Goal: Navigation & Orientation: Go to known website

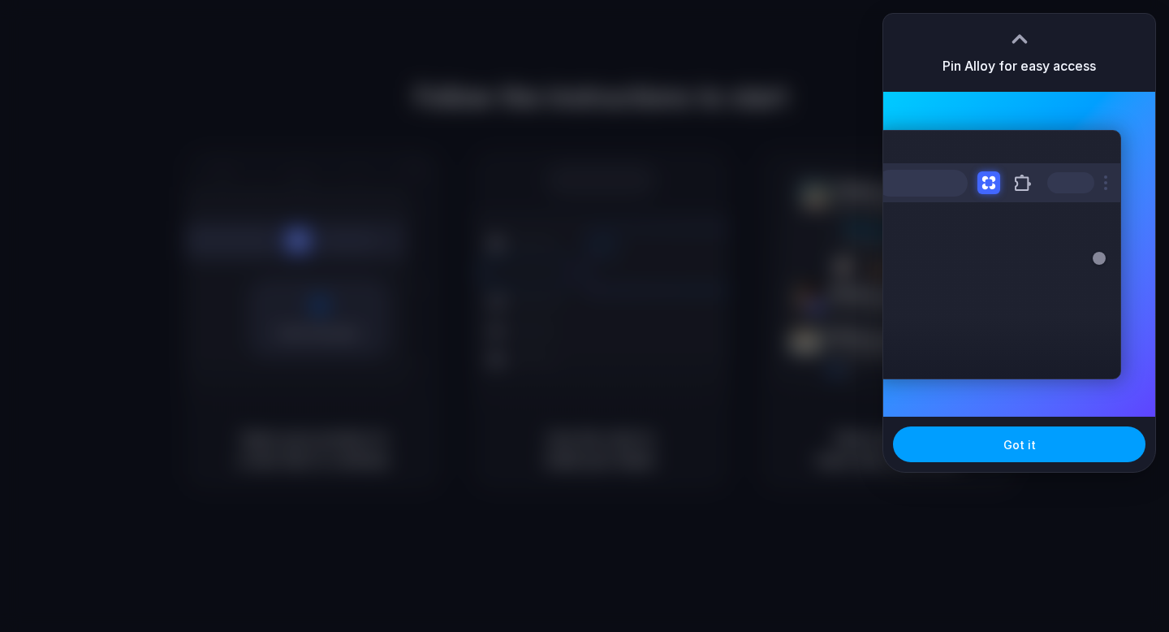
click at [1028, 446] on span "Got it" at bounding box center [1019, 444] width 32 height 17
